Goal: Task Accomplishment & Management: Manage account settings

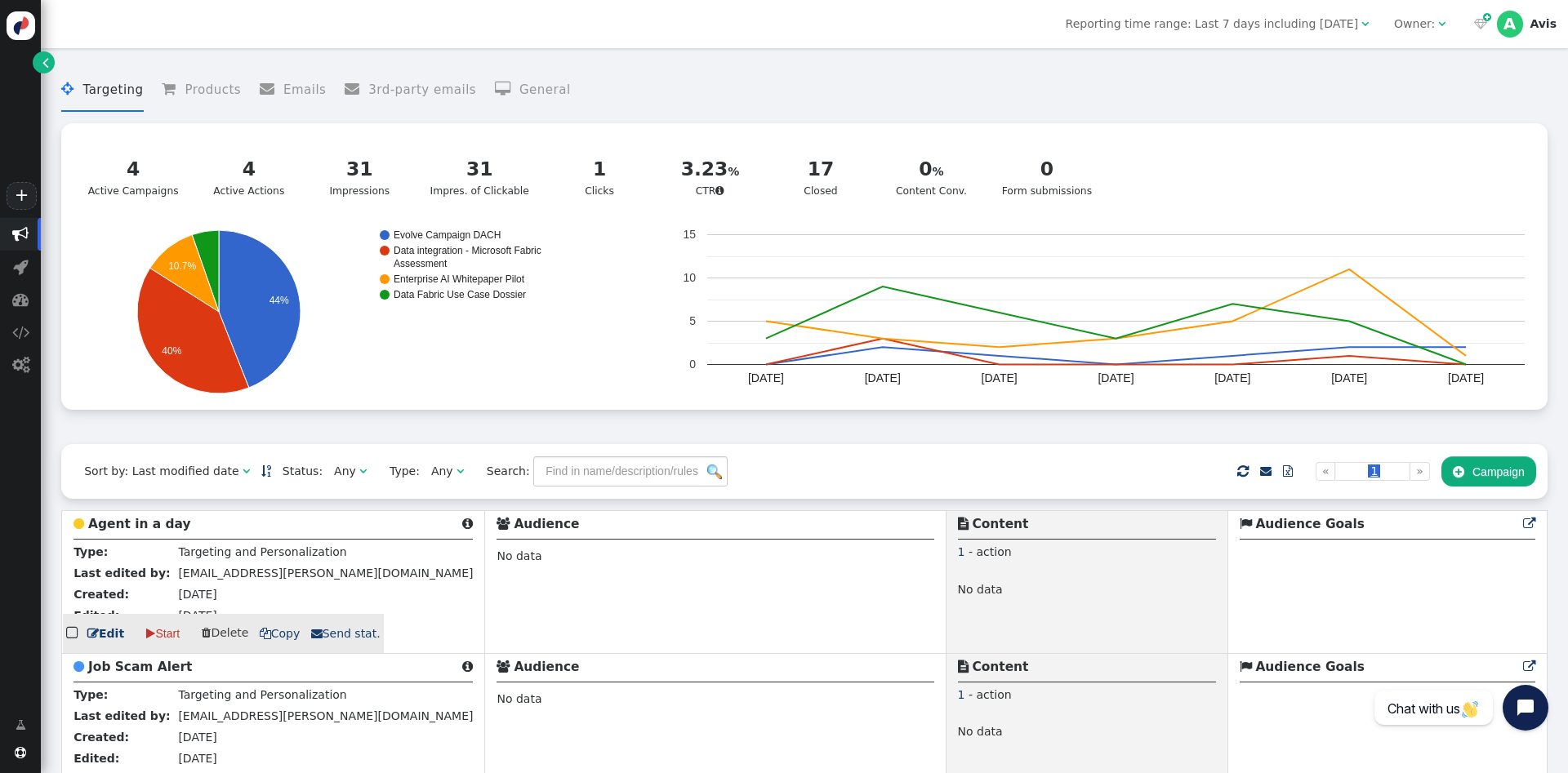
click at [109, 640] on link " Edit" at bounding box center [105, 634] width 36 height 17
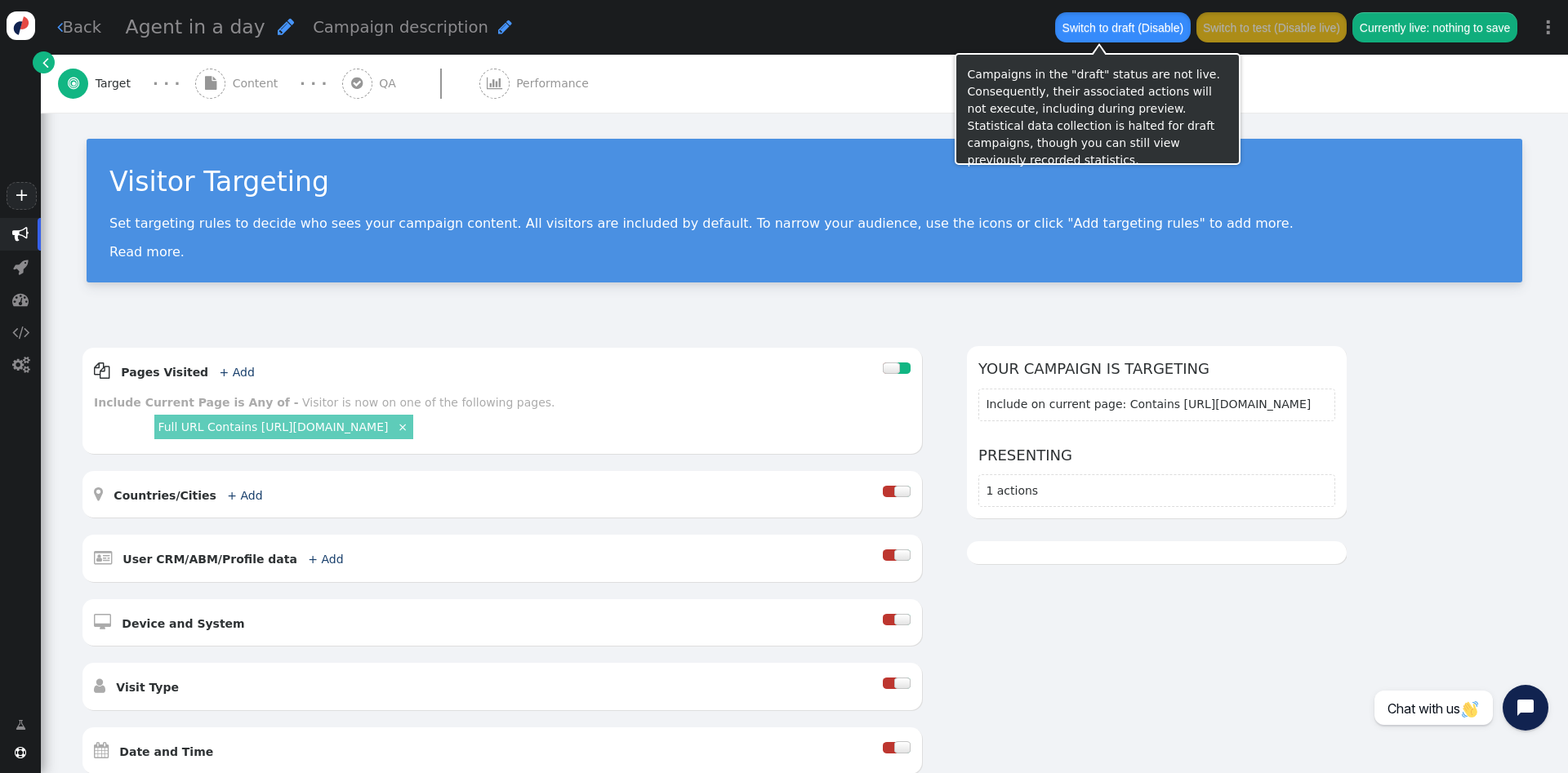
click at [1130, 14] on button "Switch to draft (Disable)" at bounding box center [1122, 26] width 135 height 30
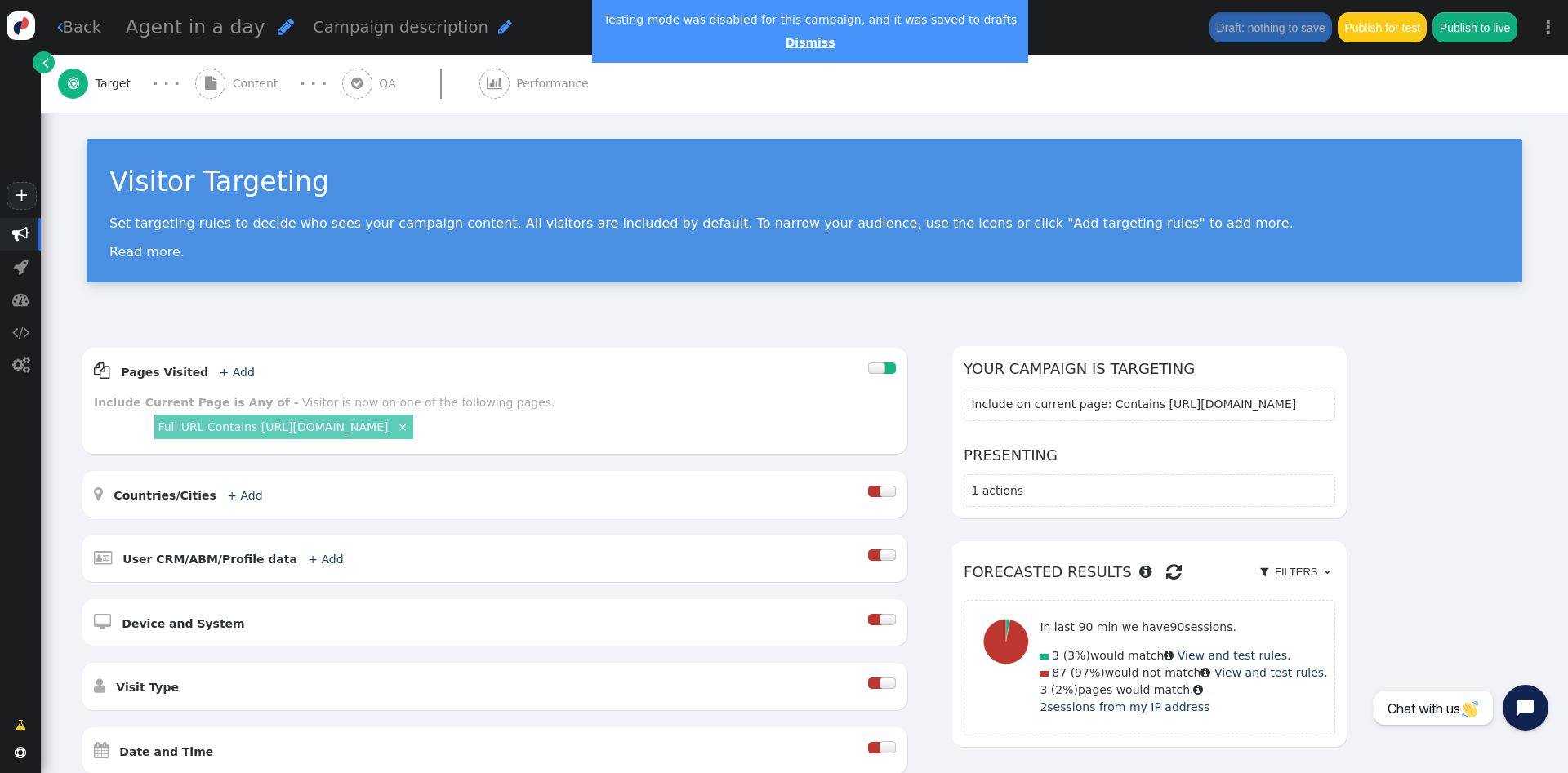
click at [793, 46] on link "Dismiss" at bounding box center [810, 42] width 50 height 13
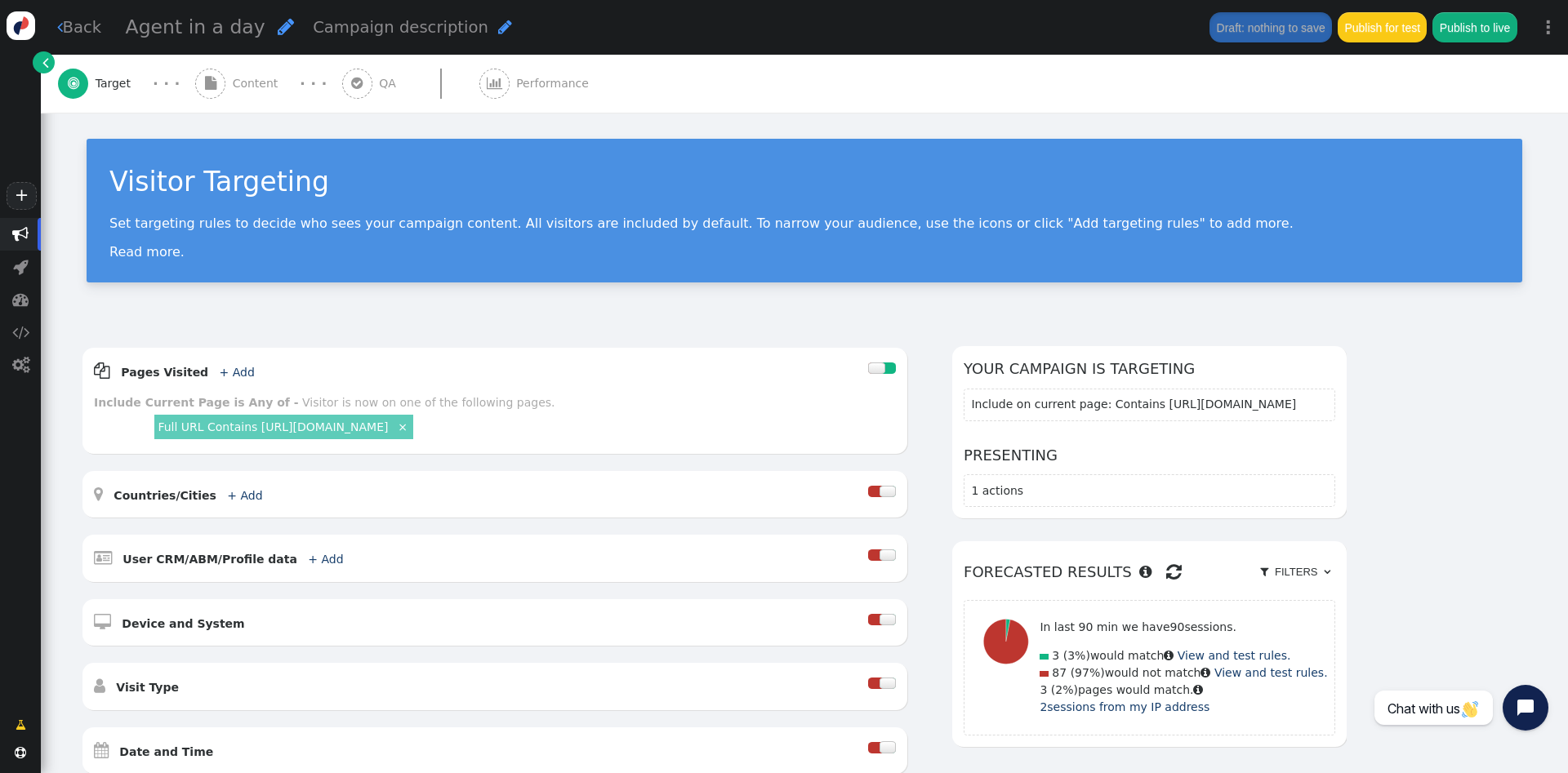
click at [70, 25] on link " Back" at bounding box center [79, 27] width 45 height 24
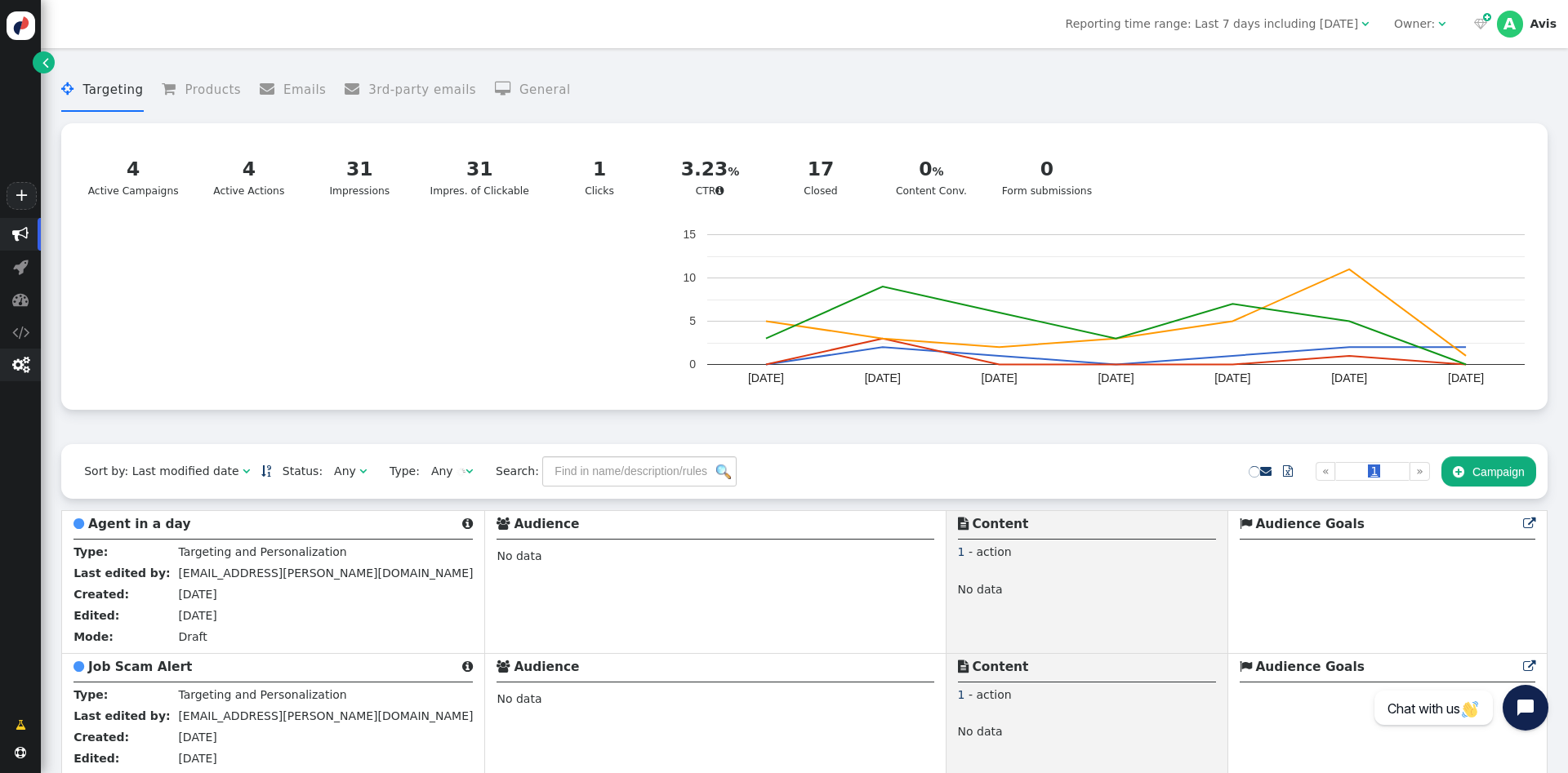
click at [23, 364] on span "" at bounding box center [20, 364] width 17 height 16
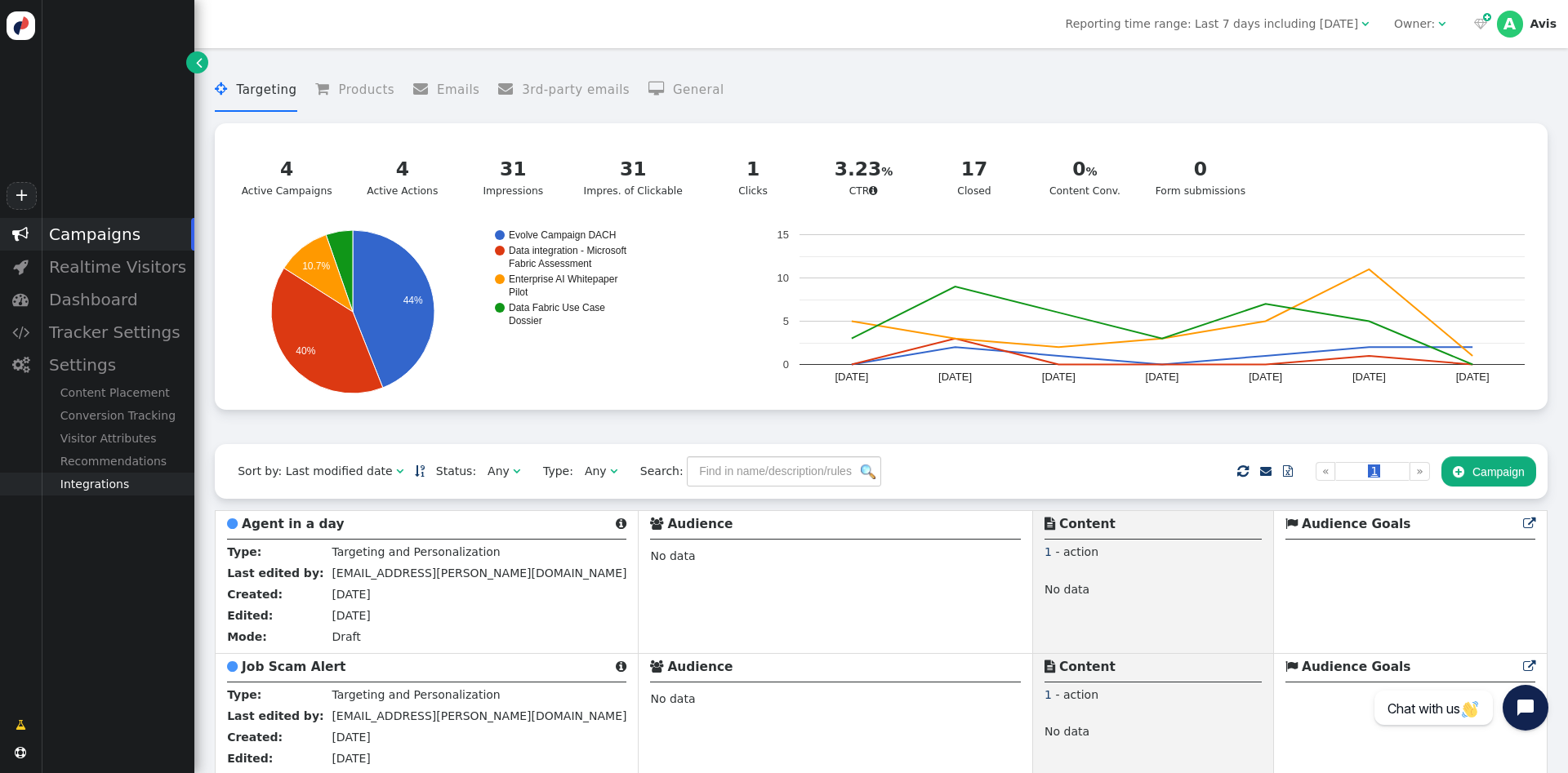
click at [126, 487] on div "Integrations" at bounding box center [117, 483] width 153 height 23
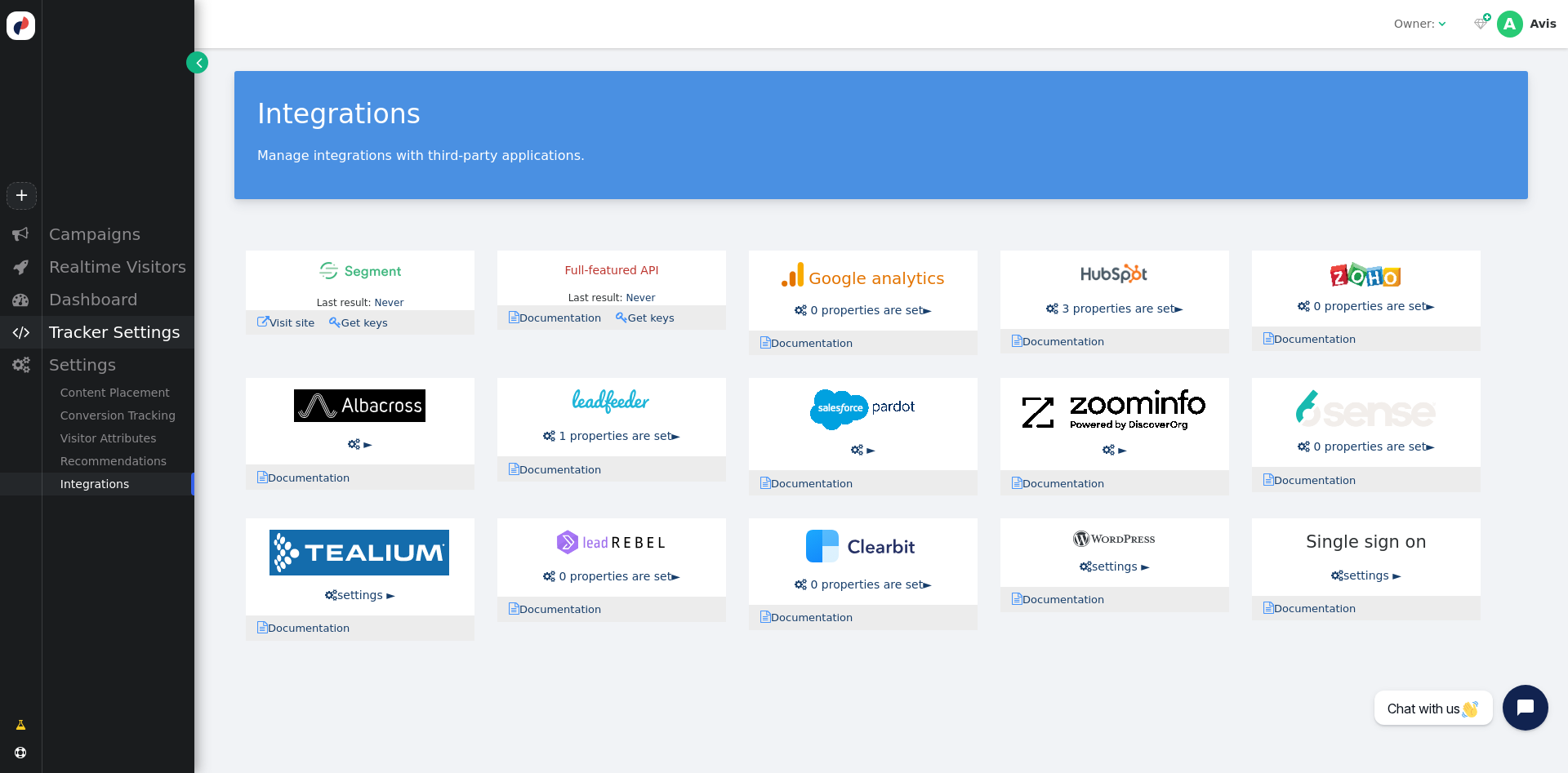
click at [133, 341] on div "Tracker Settings" at bounding box center [117, 332] width 153 height 33
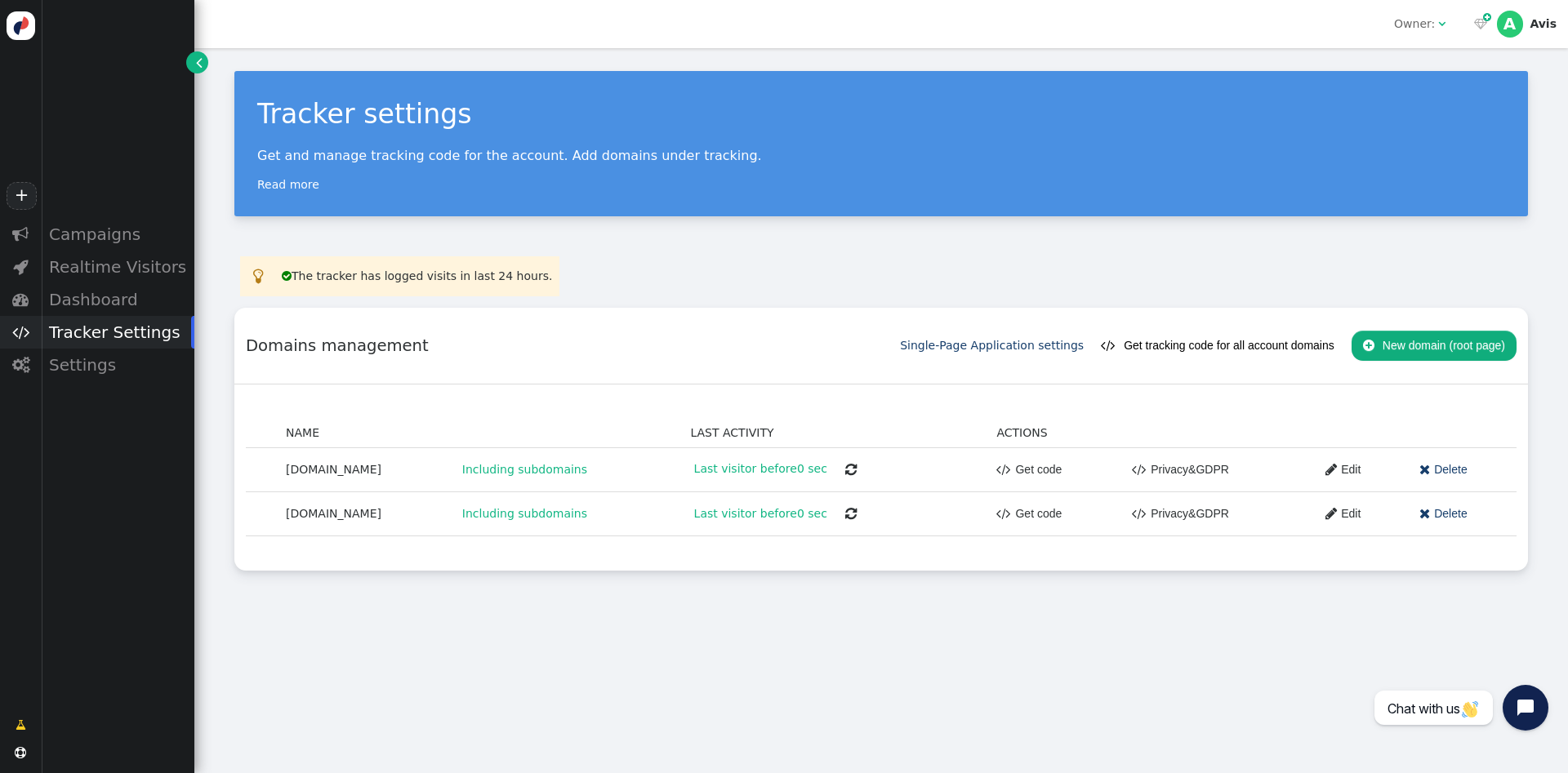
click at [845, 510] on span "" at bounding box center [851, 513] width 11 height 13
click at [834, 514] on button "" at bounding box center [851, 513] width 34 height 30
